Goal: Information Seeking & Learning: Learn about a topic

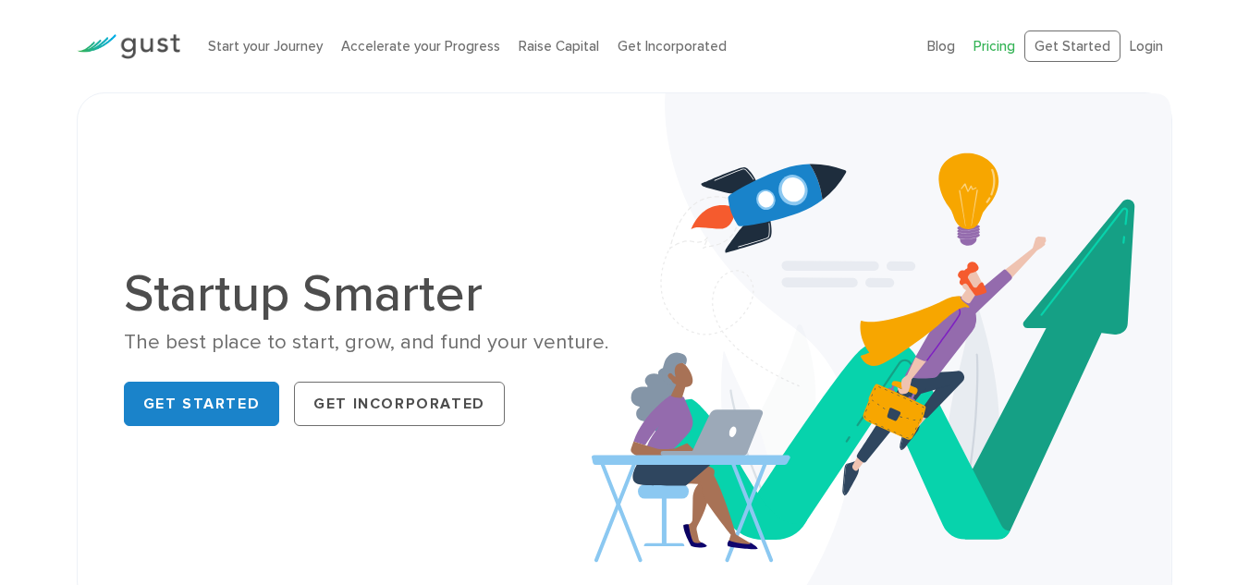
click at [1006, 43] on link "Pricing" at bounding box center [994, 46] width 42 height 17
